Goal: Task Accomplishment & Management: Manage account settings

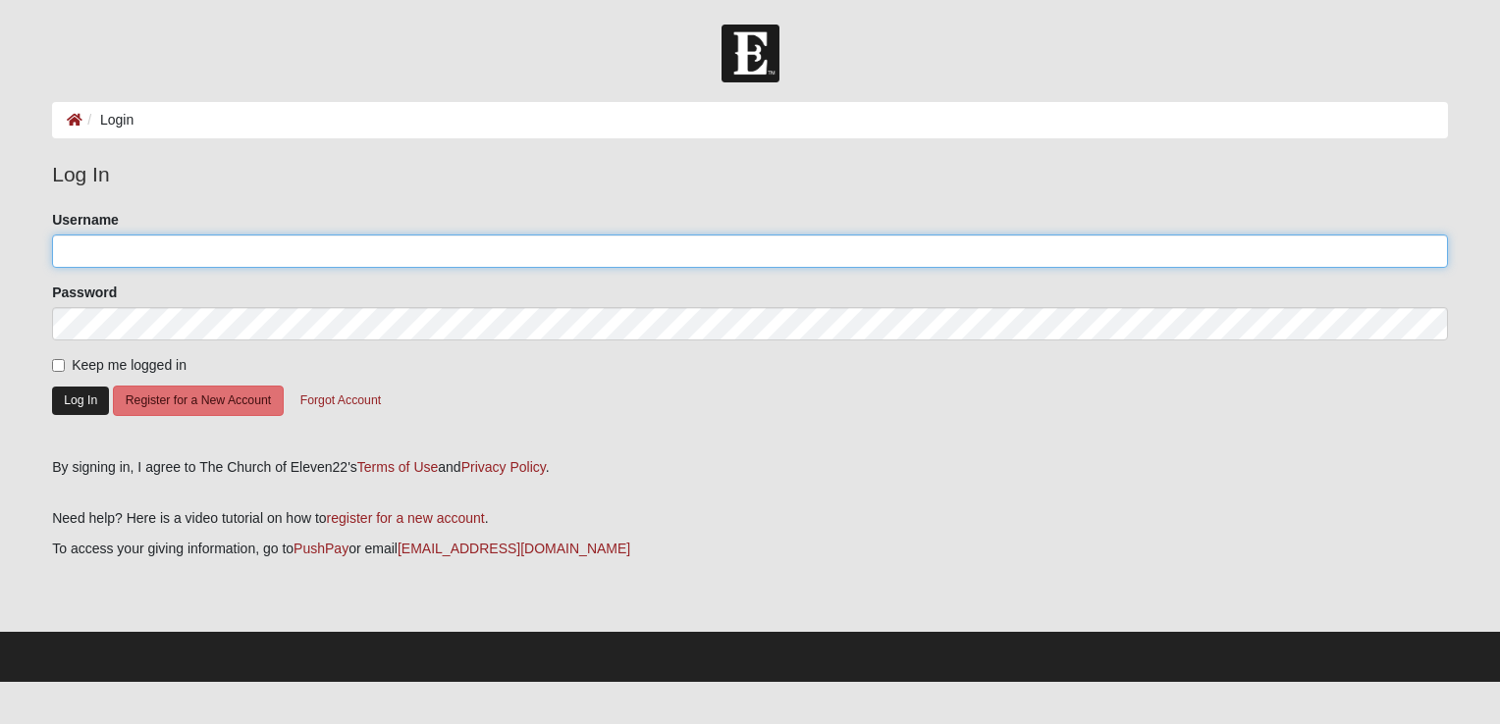
type input "[EMAIL_ADDRESS][DOMAIN_NAME]"
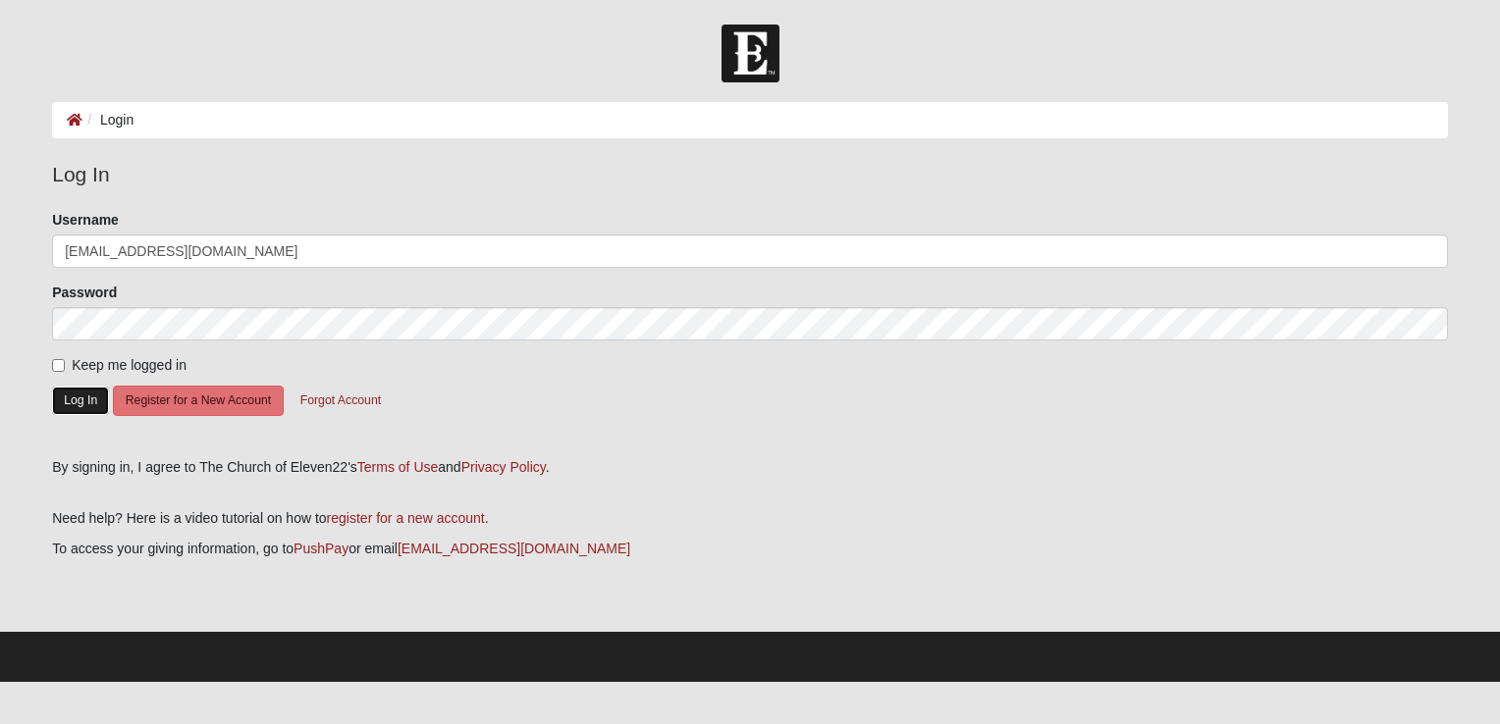
click at [71, 398] on button "Log In" at bounding box center [80, 401] width 57 height 28
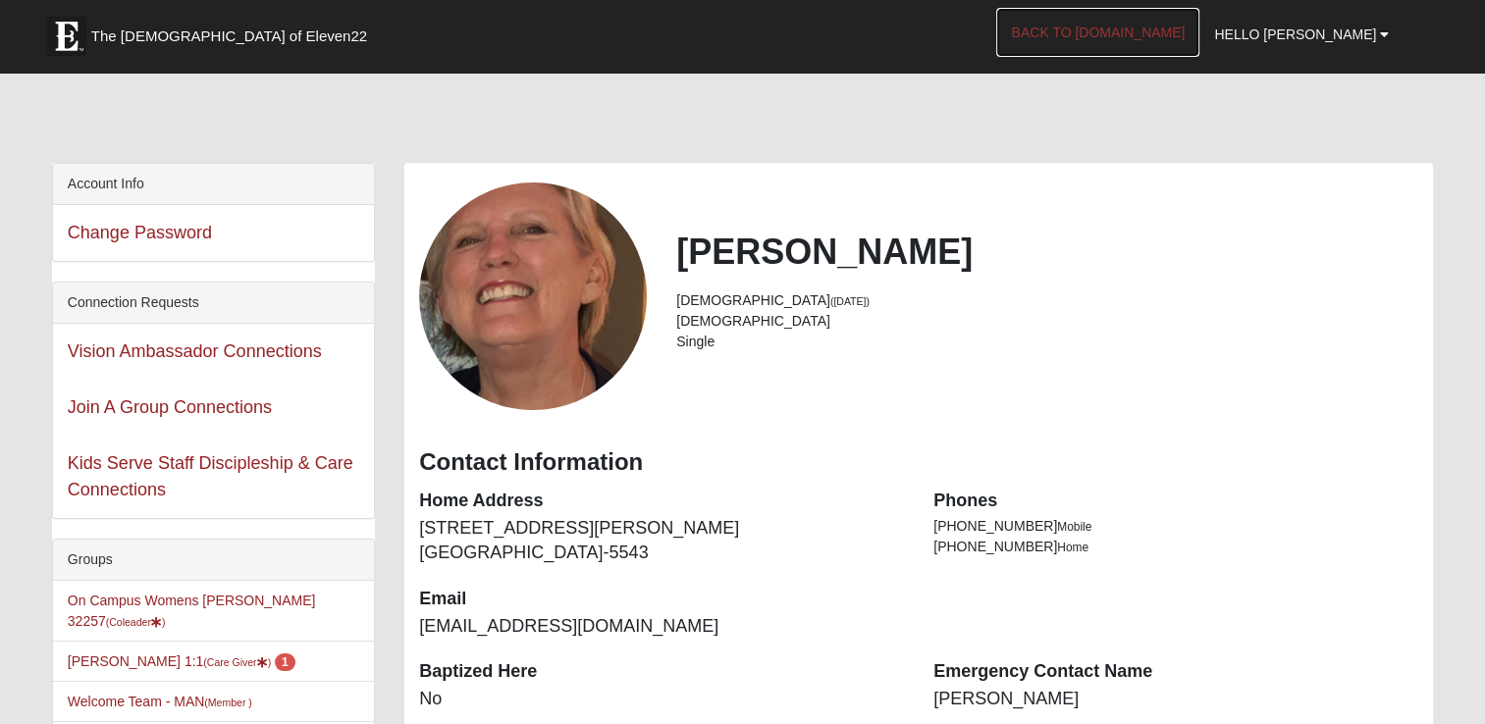
click at [1185, 36] on link "Back to COE22.com" at bounding box center [1097, 32] width 203 height 49
